Goal: Transaction & Acquisition: Download file/media

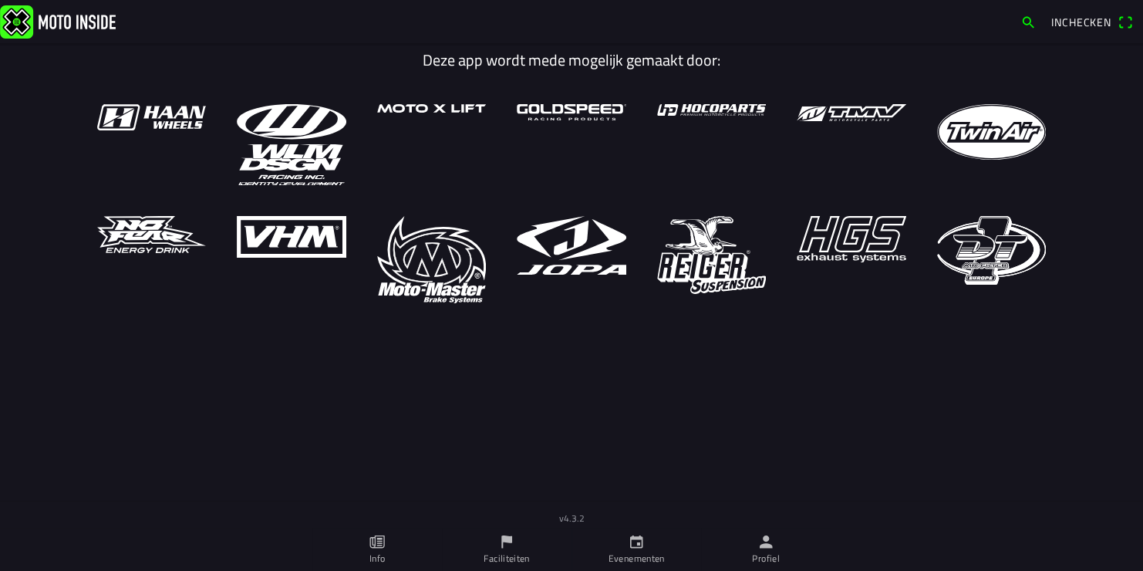
click at [636, 547] on icon "kalender" at bounding box center [636, 541] width 13 height 13
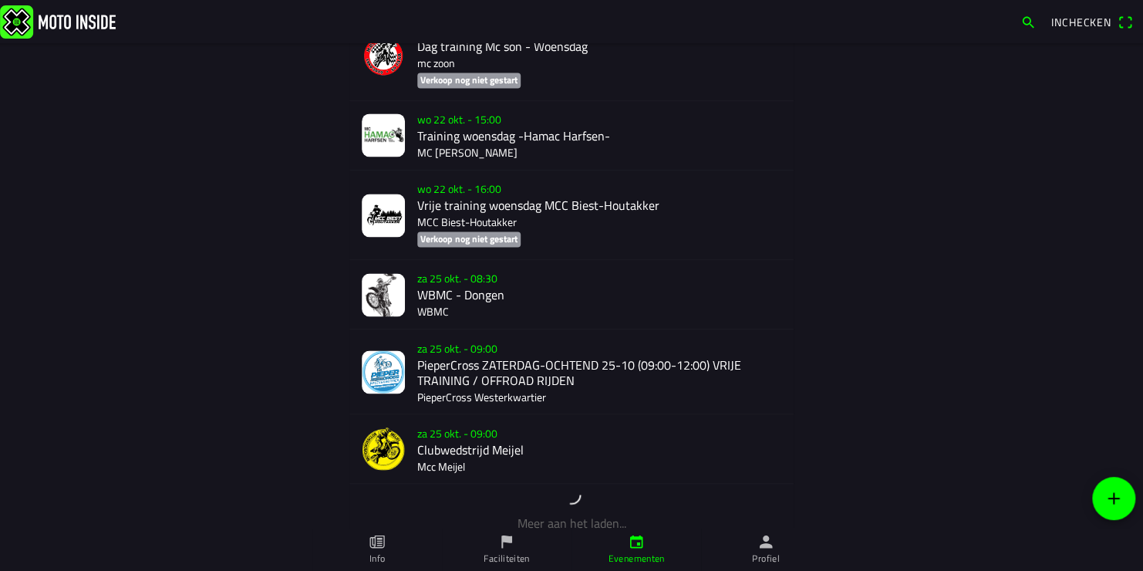
scroll to position [1157, 0]
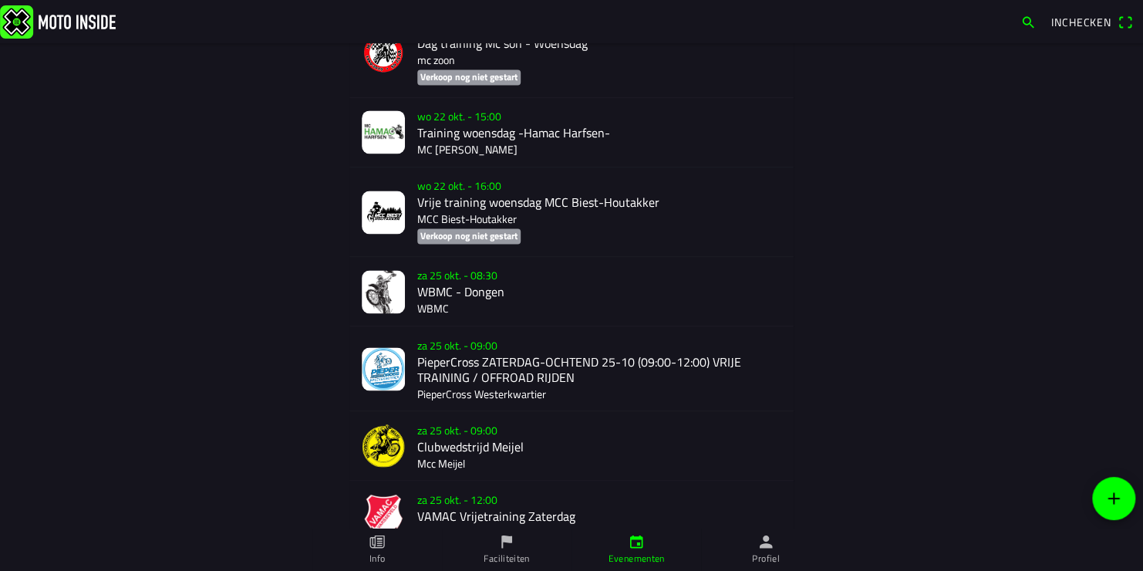
click at [440, 298] on div "za 25 okt. - 08:30 WBMC - Dongen WBMC" at bounding box center [599, 291] width 364 height 69
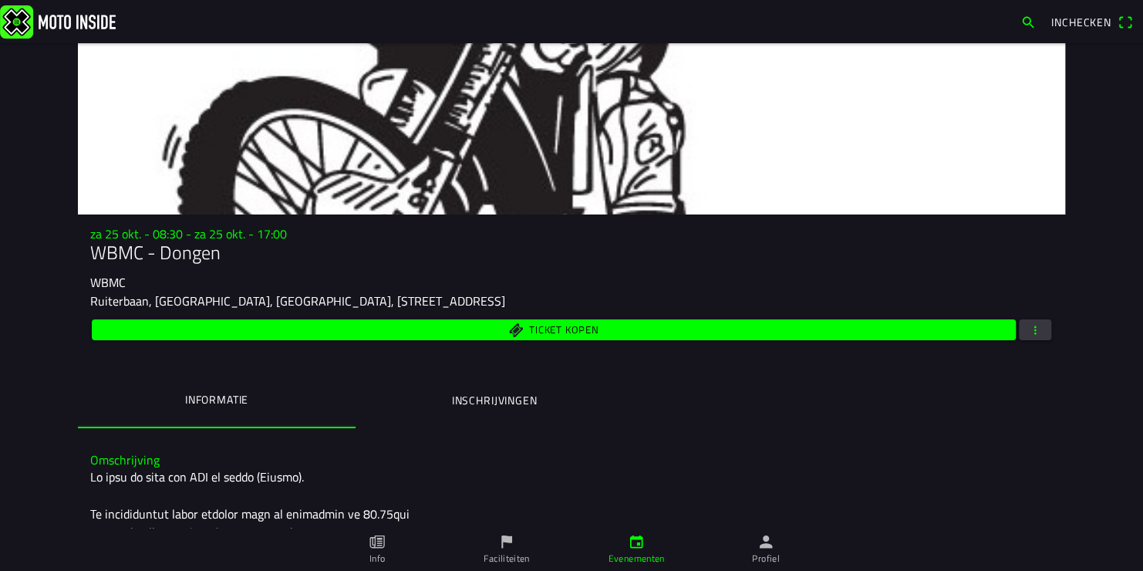
click at [1028, 328] on span "button" at bounding box center [1035, 329] width 14 height 21
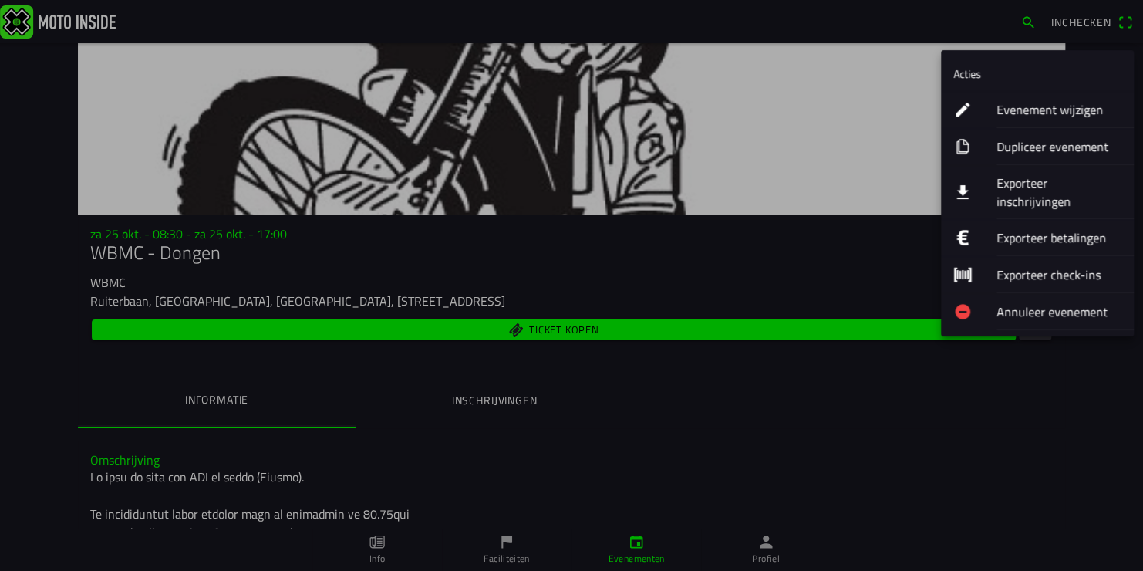
click at [1048, 179] on ion-label "Exporteer inschrijvingen" at bounding box center [1058, 192] width 125 height 37
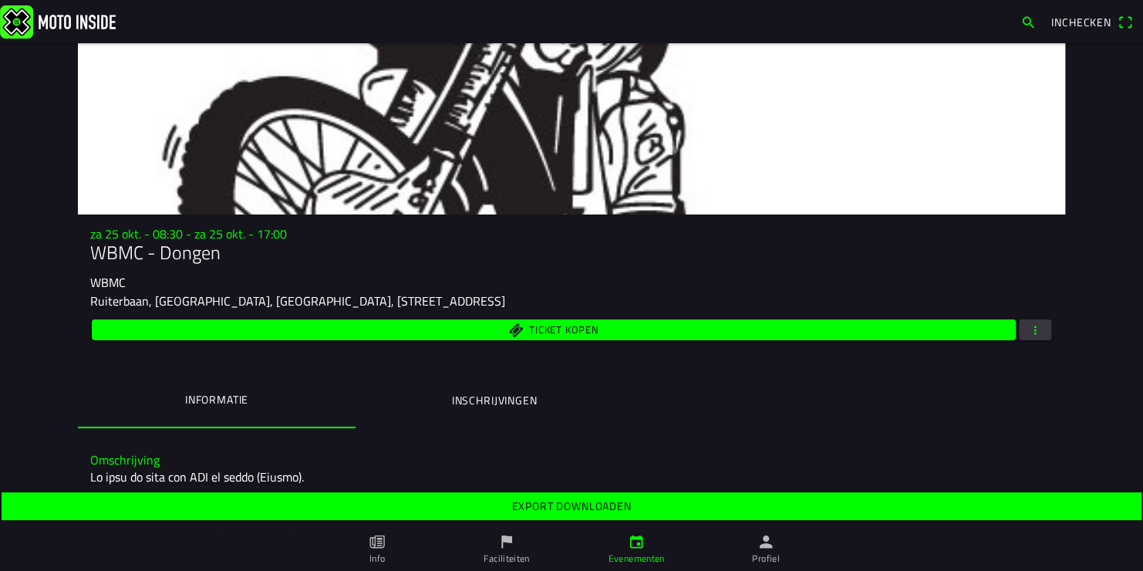
click at [634, 502] on span "Export downloaden" at bounding box center [571, 506] width 1116 height 28
